Goal: Task Accomplishment & Management: Complete application form

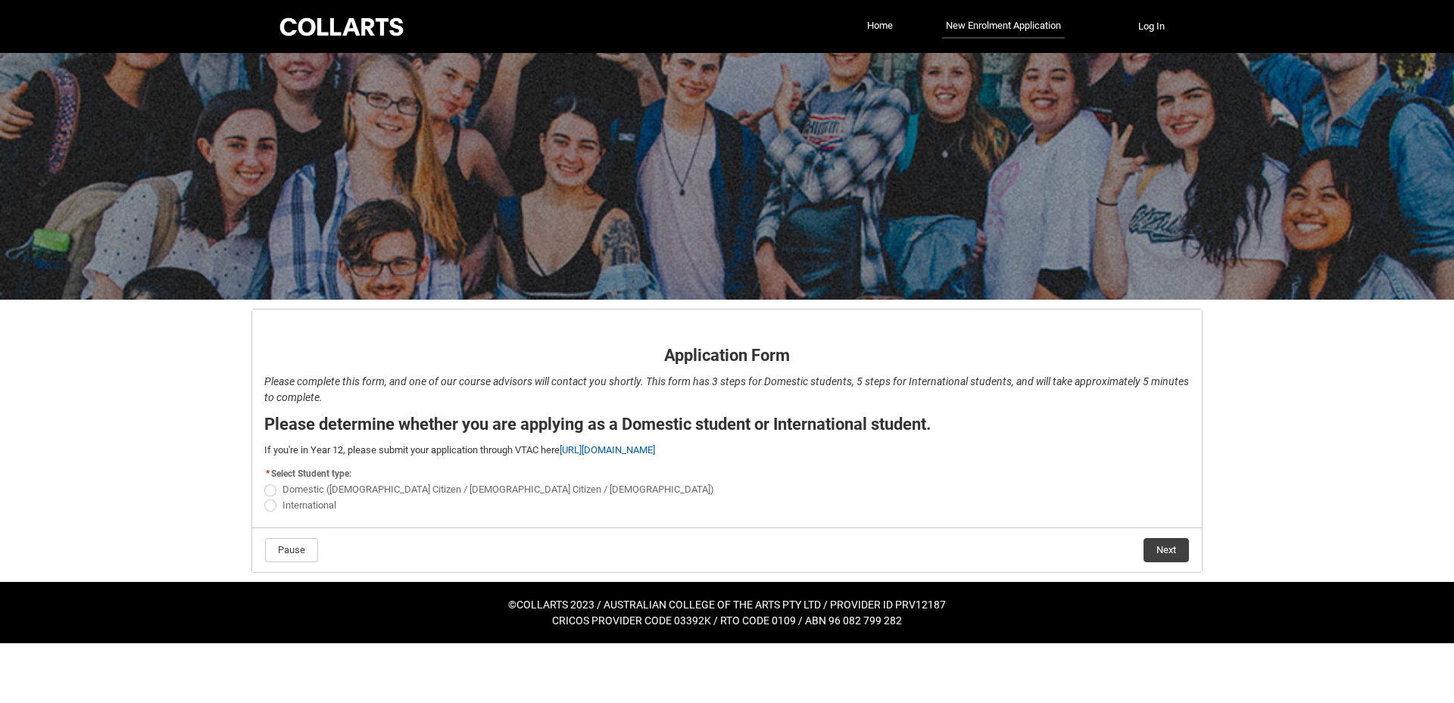
click at [297, 505] on span "International" at bounding box center [309, 505] width 54 height 11
click at [264, 497] on input "International" at bounding box center [263, 497] width 1 height 1
radio input "true"
click at [1178, 554] on button "Next" at bounding box center [1165, 550] width 45 height 24
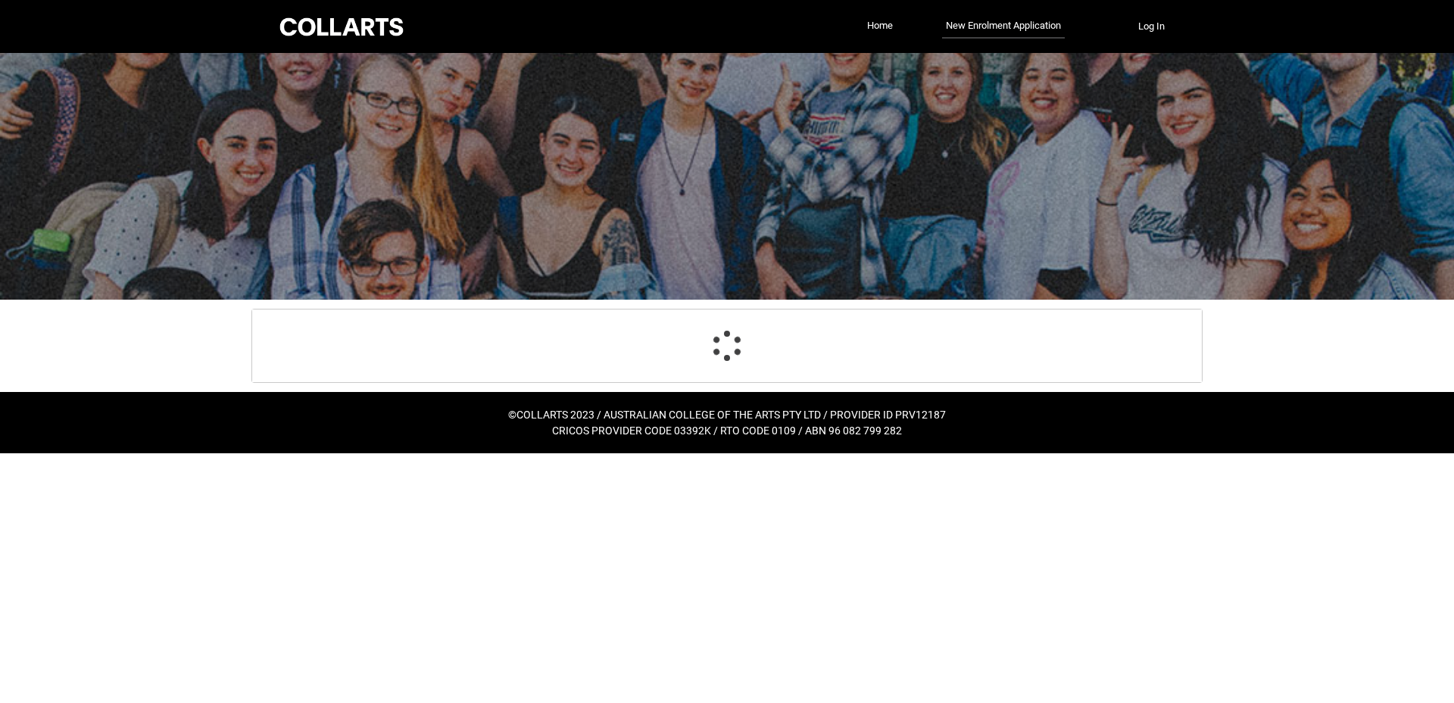
select select "choice_No"
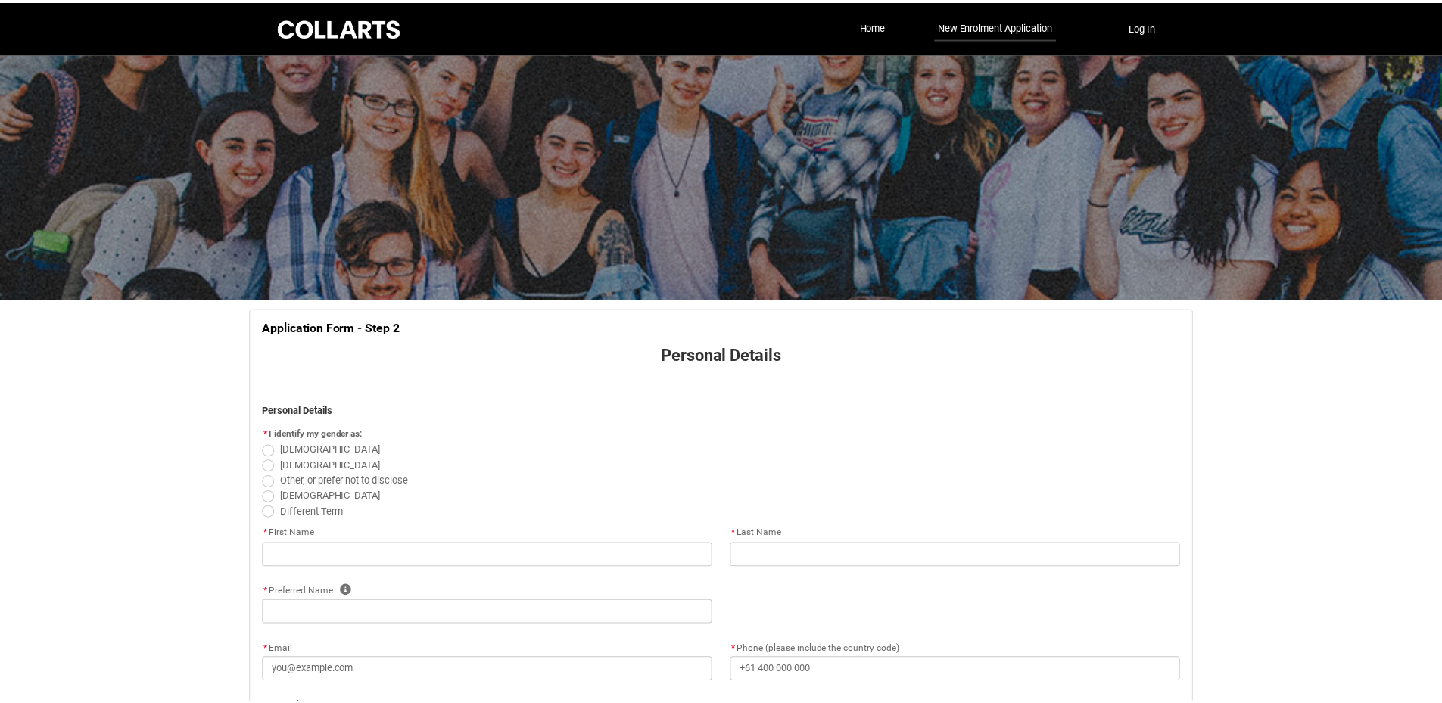
scroll to position [158, 0]
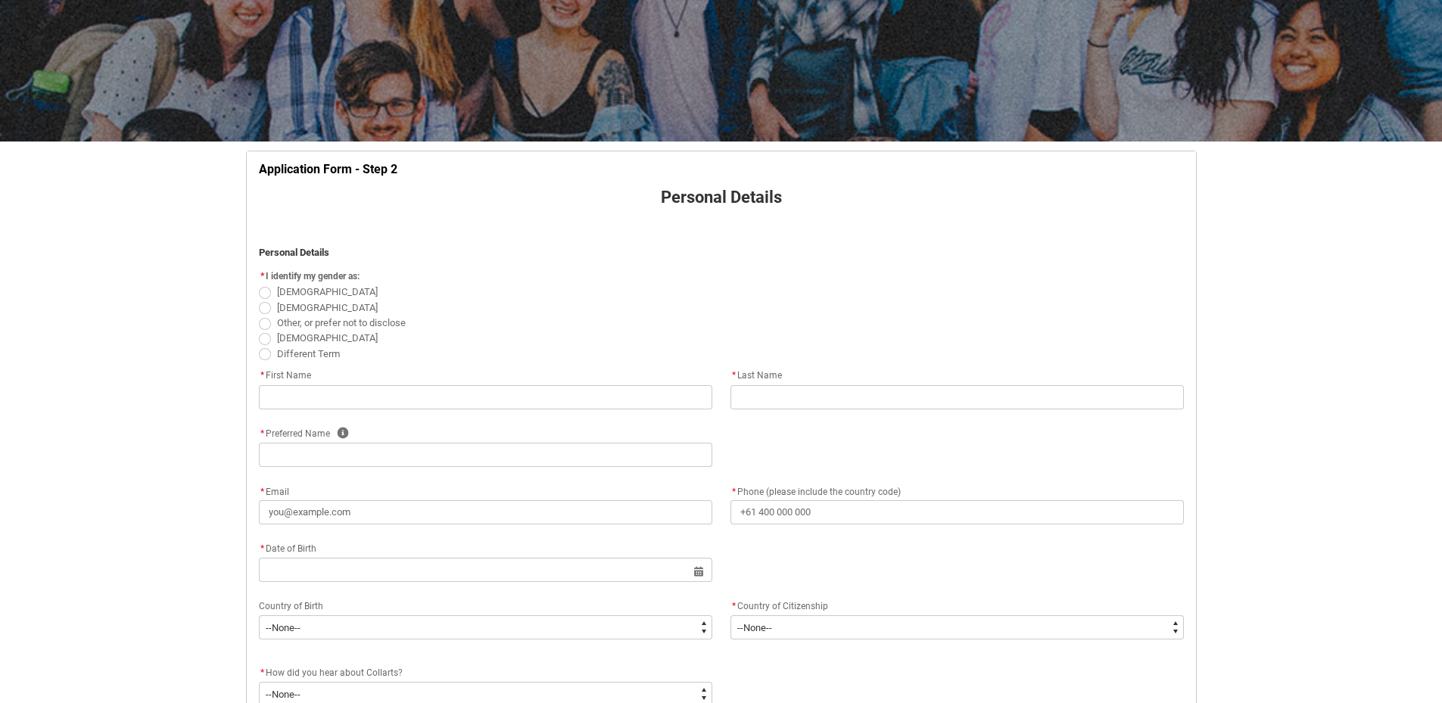
click at [273, 312] on label "[DEMOGRAPHIC_DATA]" at bounding box center [321, 306] width 125 height 11
click at [259, 300] on input "[DEMOGRAPHIC_DATA]" at bounding box center [258, 299] width 1 height 1
radio input "true"
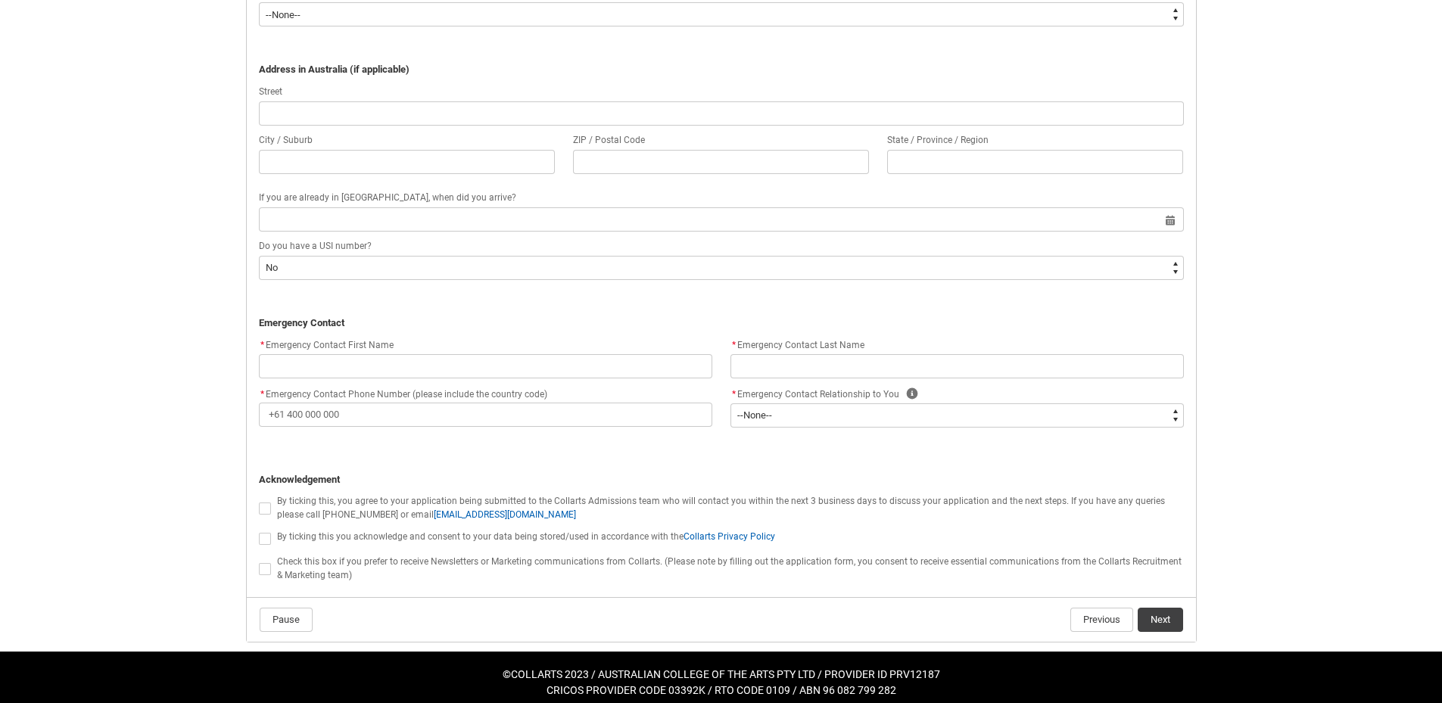
scroll to position [1218, 0]
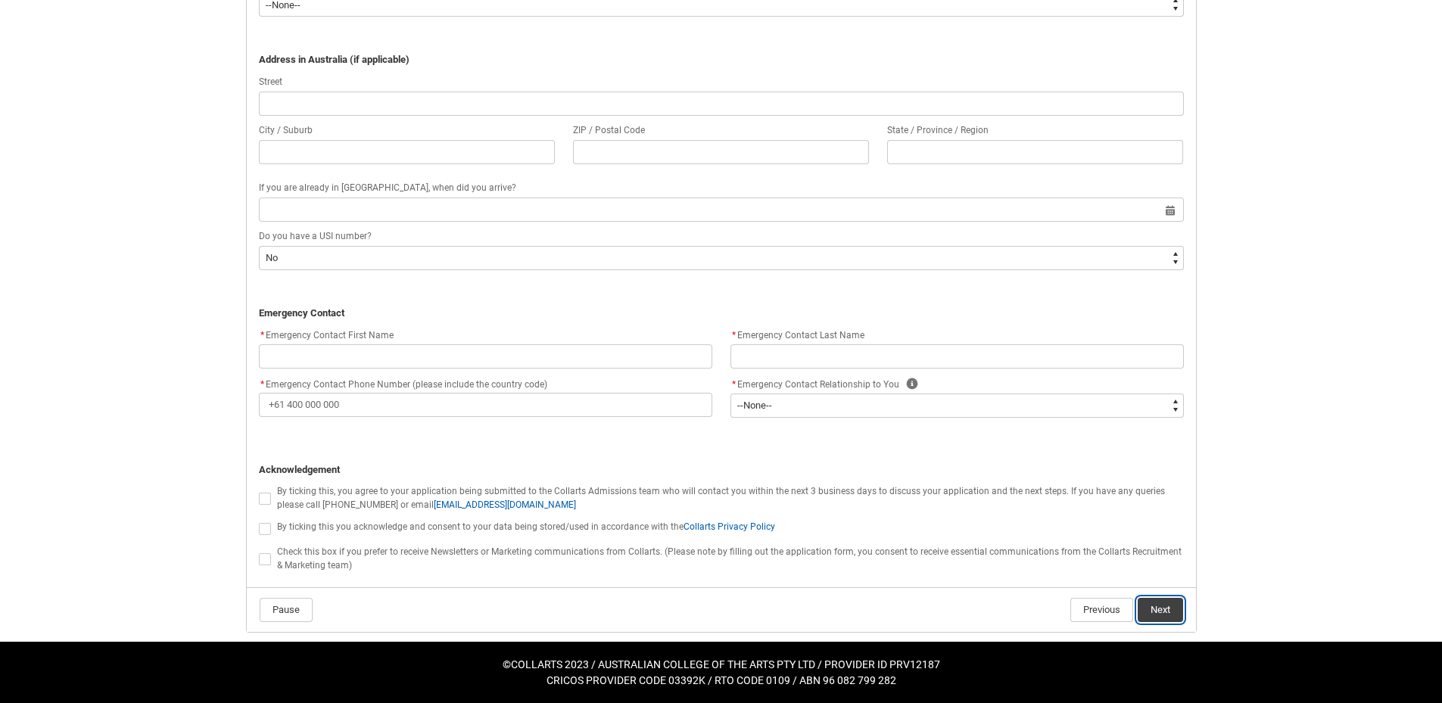
click at [1155, 608] on button "Next" at bounding box center [1160, 610] width 45 height 24
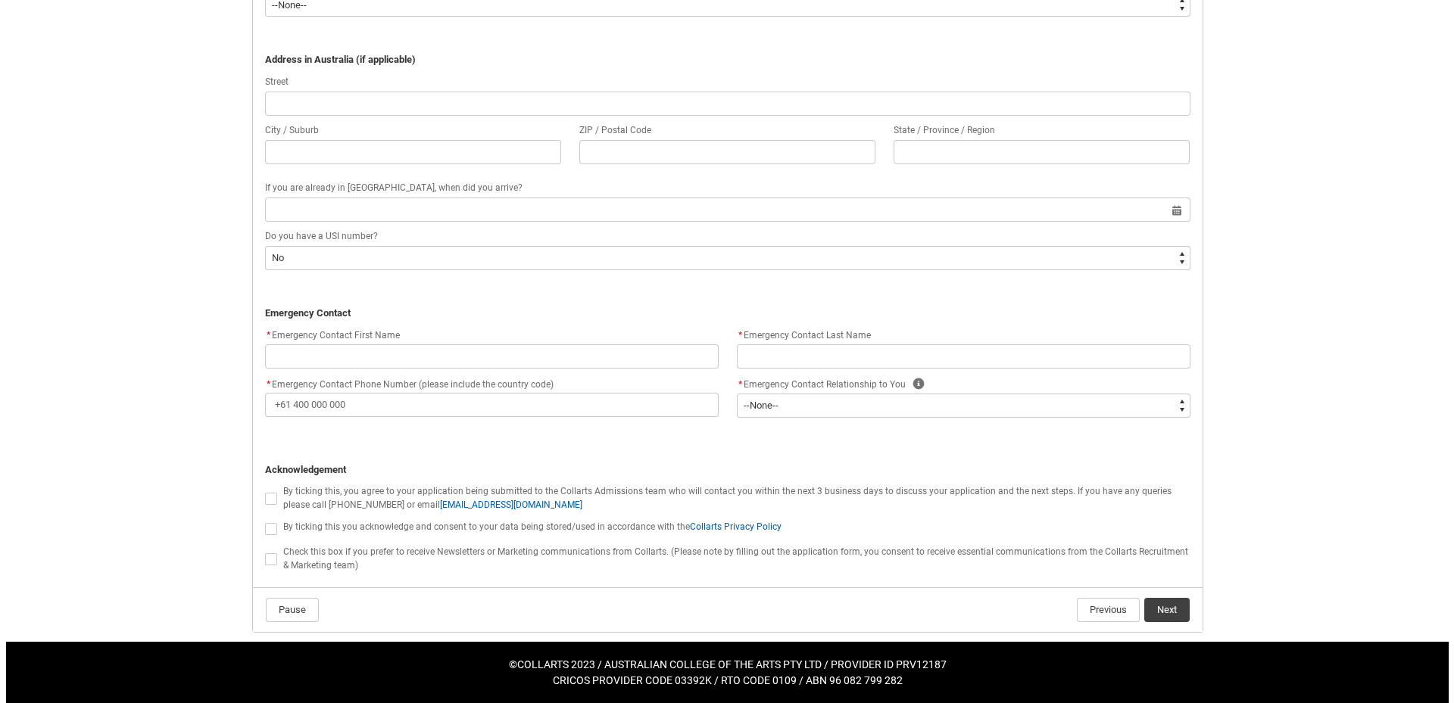
scroll to position [0, 0]
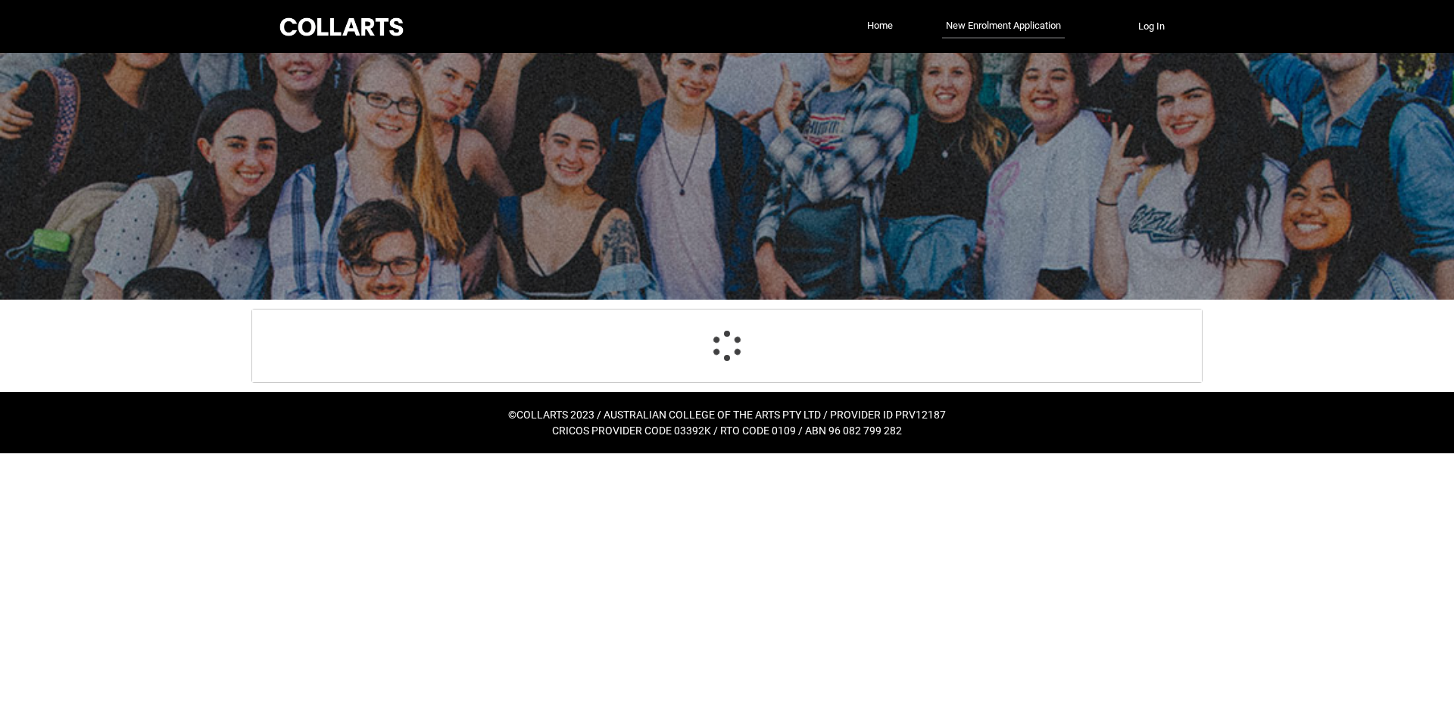
select select "choice_No"
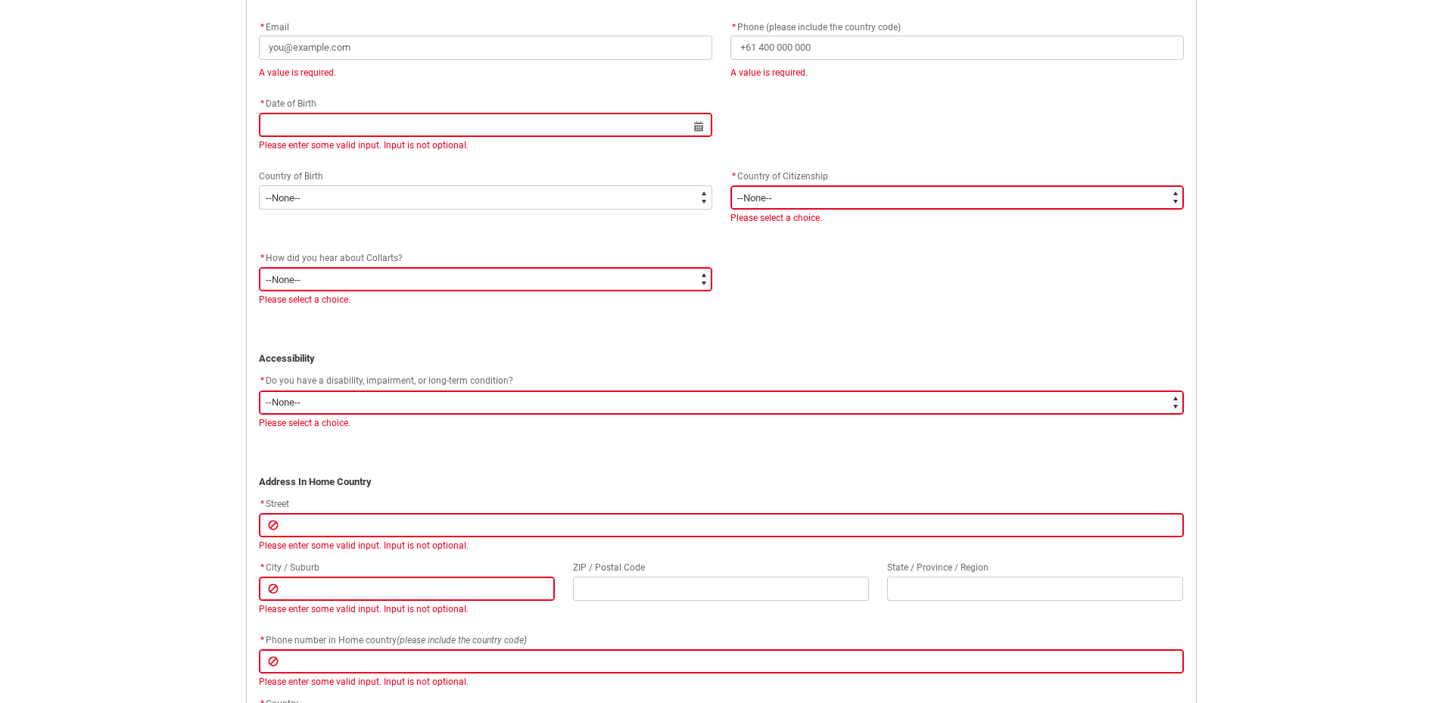
scroll to position [688, 0]
